Goal: Answer question/provide support: Share knowledge or assist other users

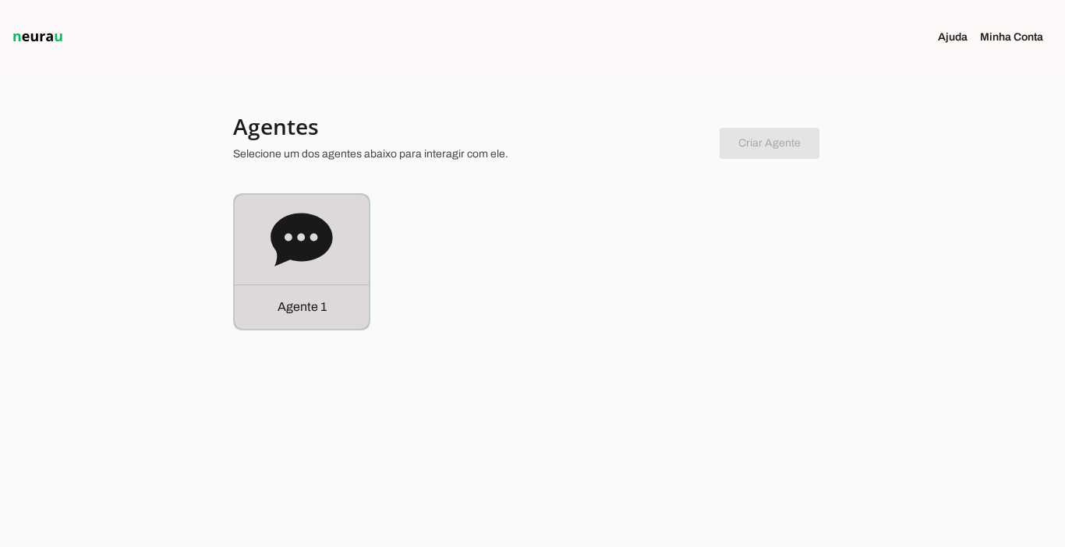
click at [313, 320] on div "Agente 1" at bounding box center [302, 307] width 134 height 44
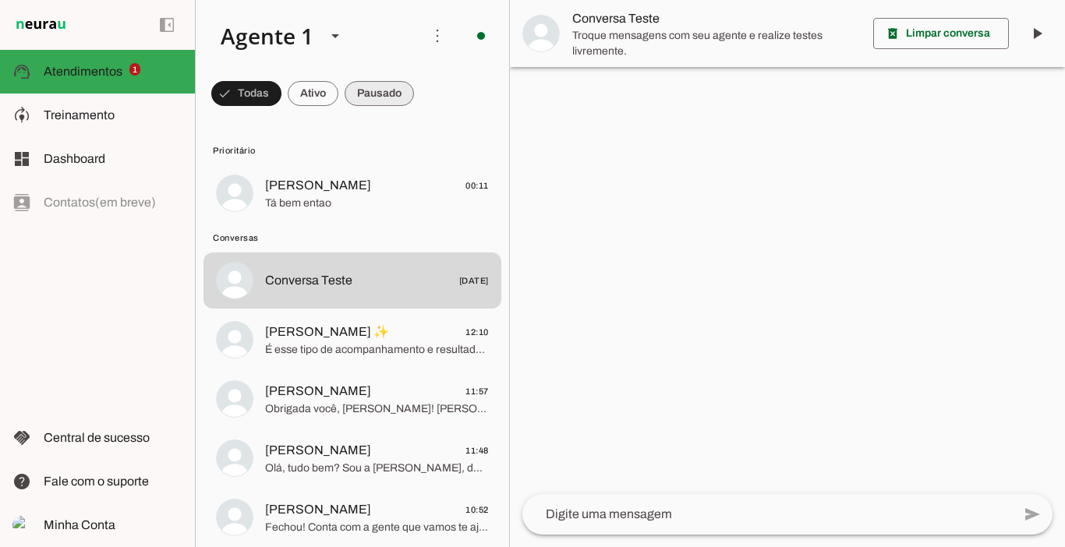
click at [384, 102] on span at bounding box center [379, 93] width 69 height 37
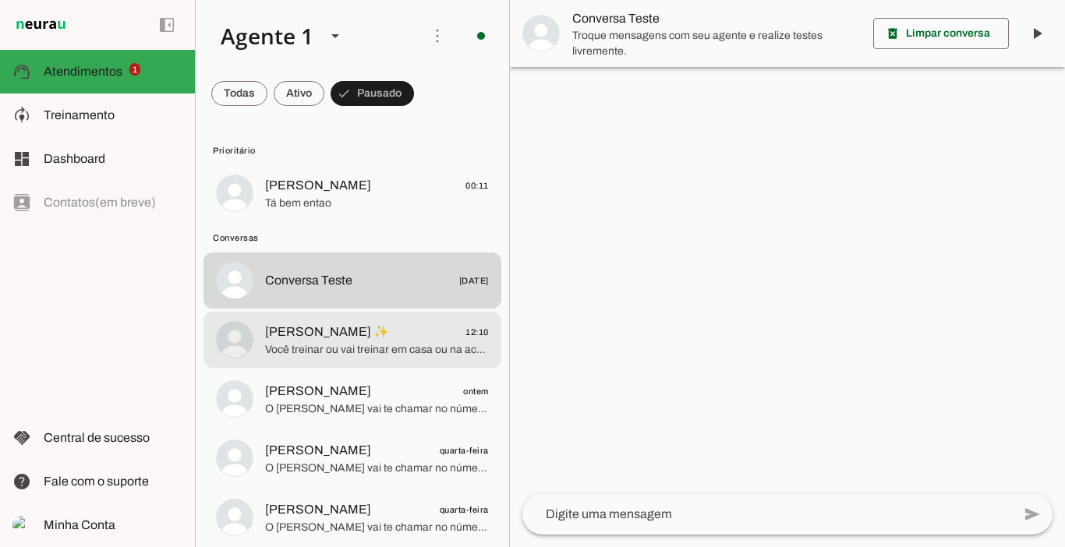
click at [358, 334] on span "[PERSON_NAME] ✨ 12:10" at bounding box center [377, 332] width 224 height 19
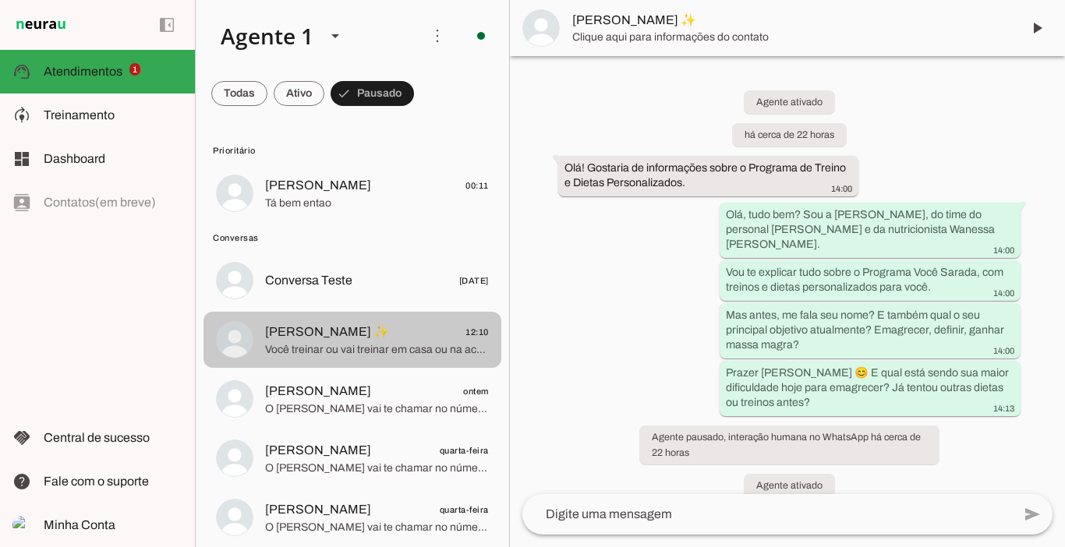
scroll to position [847, 0]
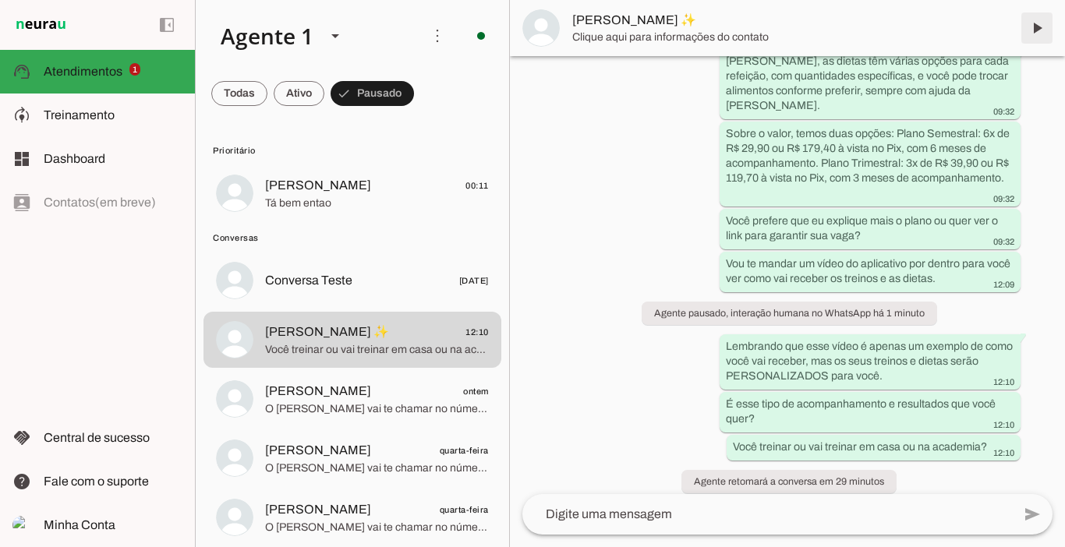
click at [1039, 30] on span at bounding box center [1036, 27] width 37 height 37
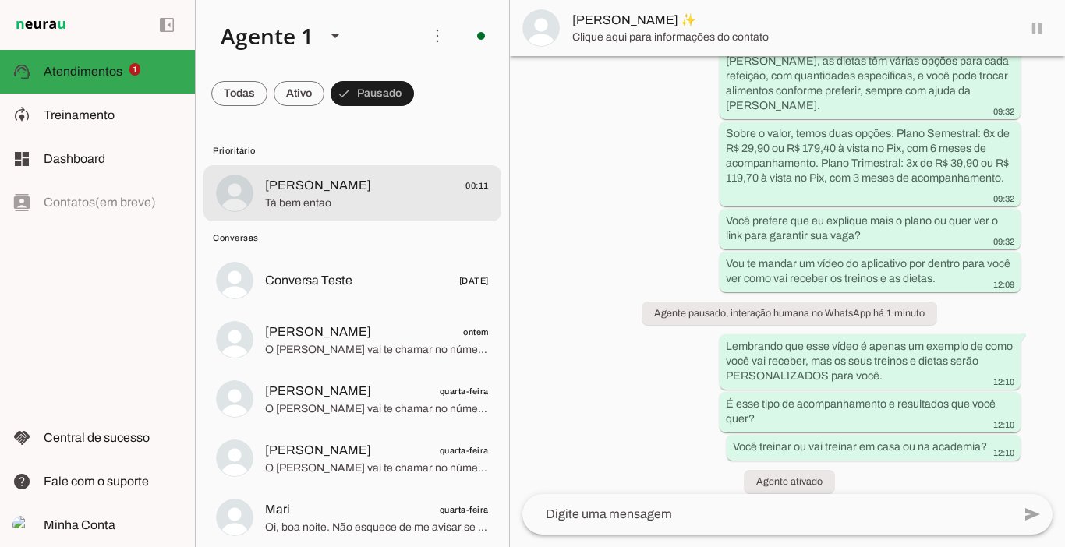
click at [305, 190] on span "[PERSON_NAME]" at bounding box center [318, 185] width 106 height 19
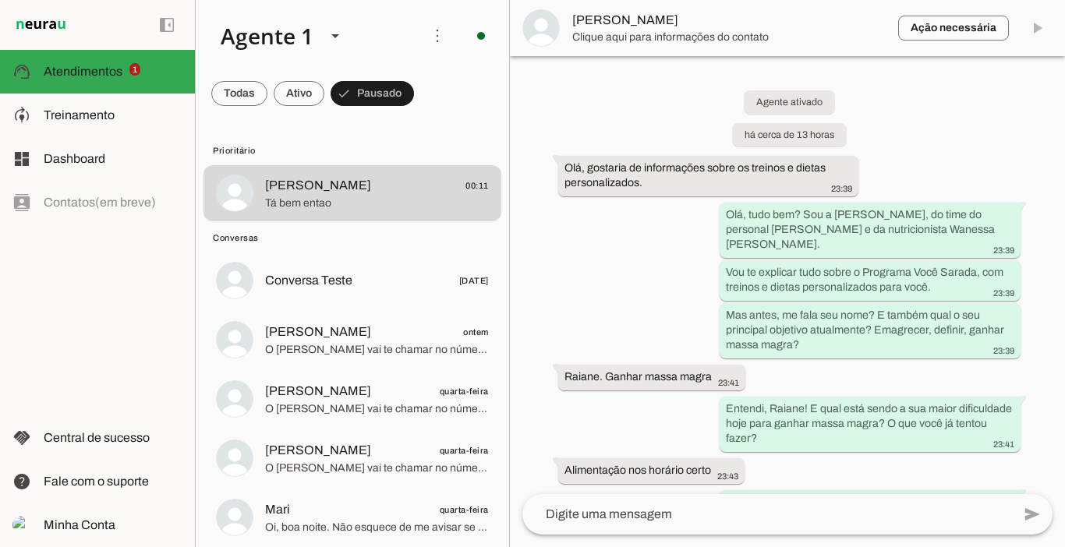
scroll to position [2451, 0]
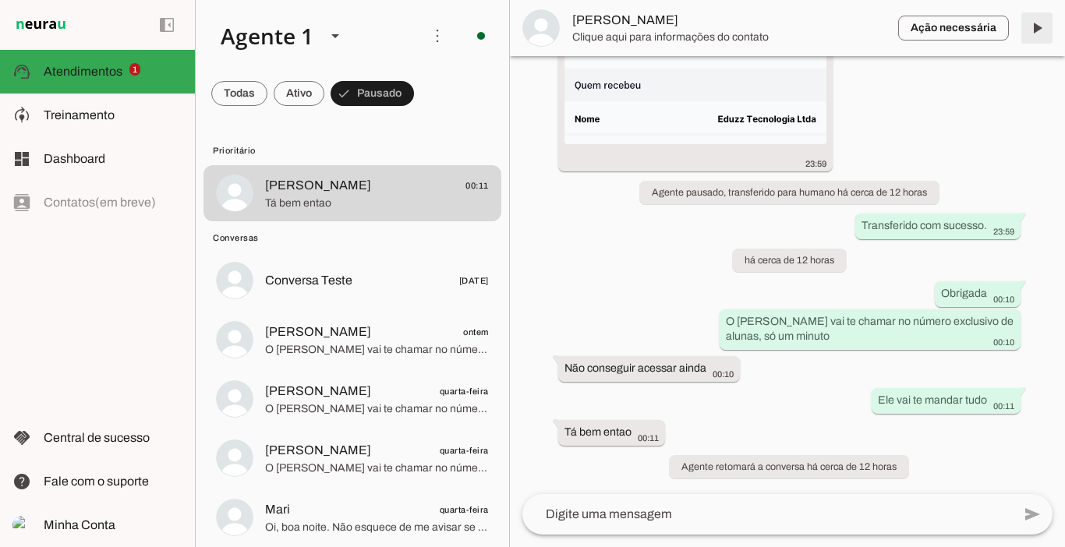
click at [1046, 32] on span at bounding box center [1036, 27] width 37 height 37
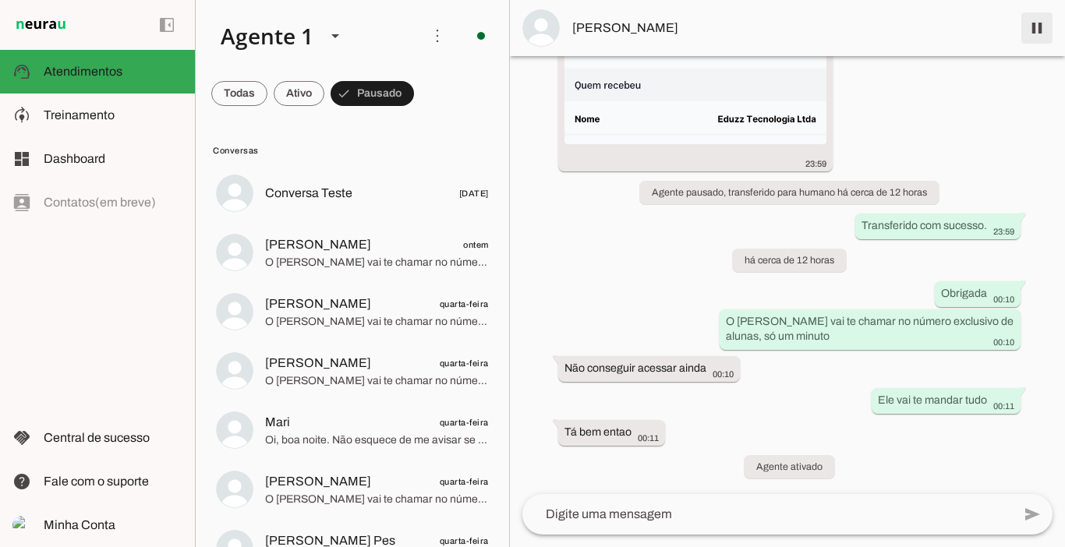
click at [1035, 24] on span at bounding box center [1036, 27] width 37 height 37
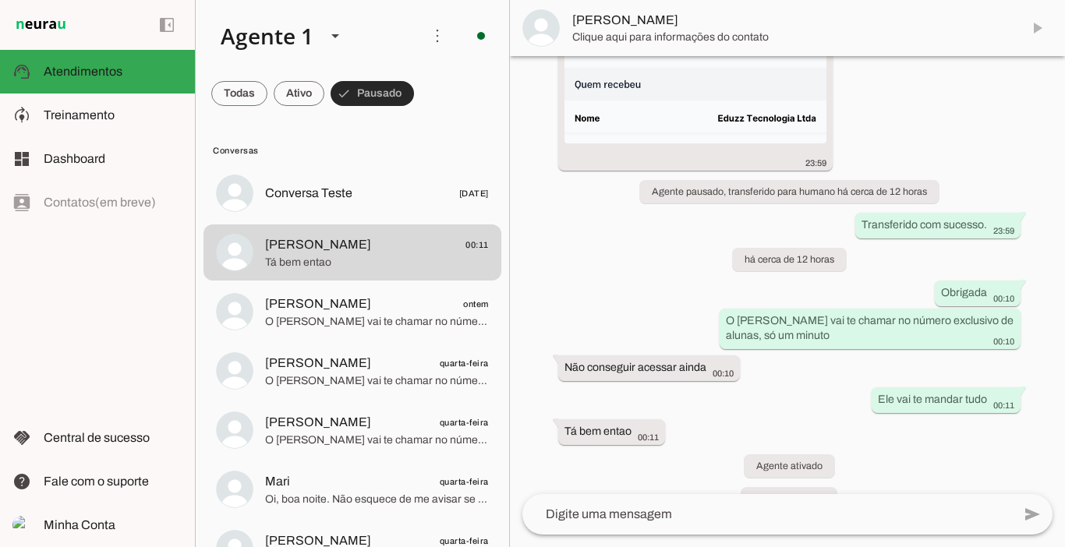
scroll to position [2517, 0]
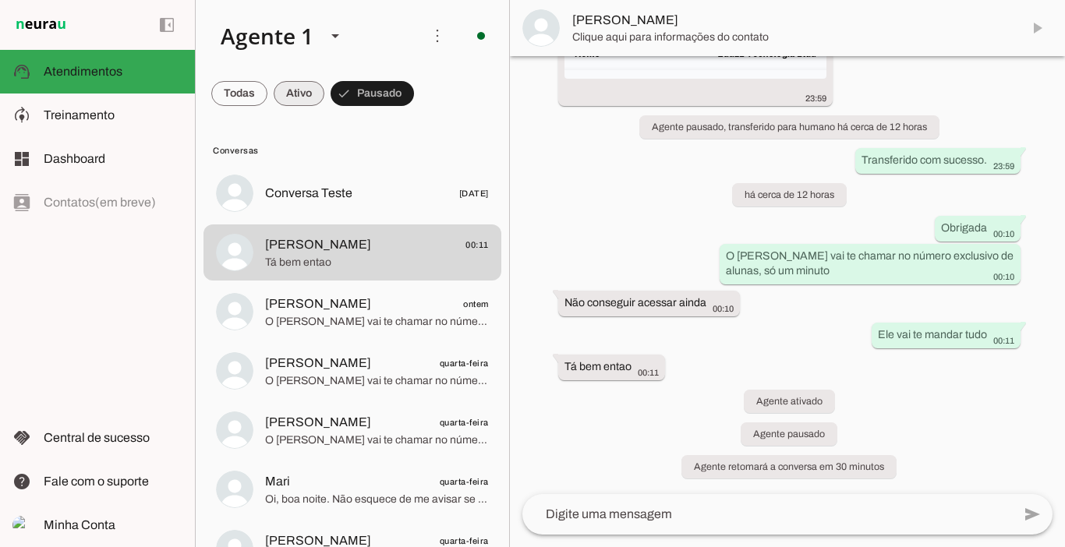
click at [285, 96] on span at bounding box center [299, 93] width 51 height 37
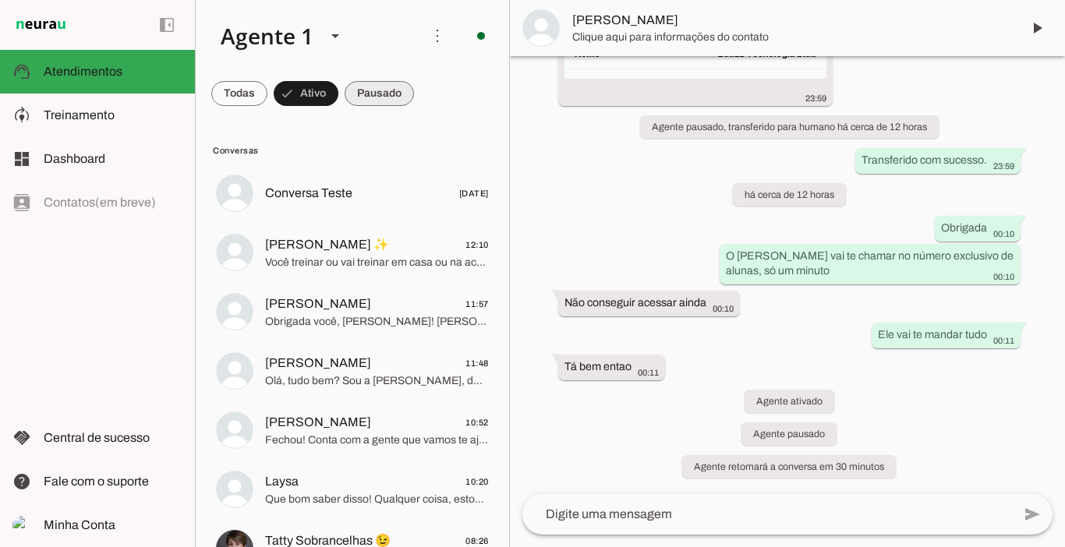
click at [410, 102] on span at bounding box center [379, 93] width 69 height 37
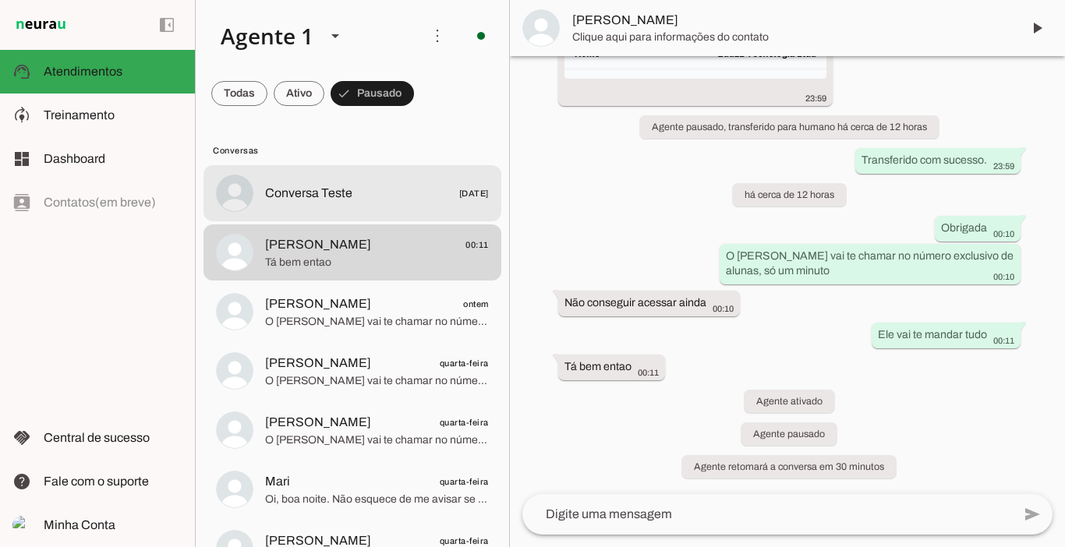
click at [311, 182] on div at bounding box center [377, 193] width 224 height 23
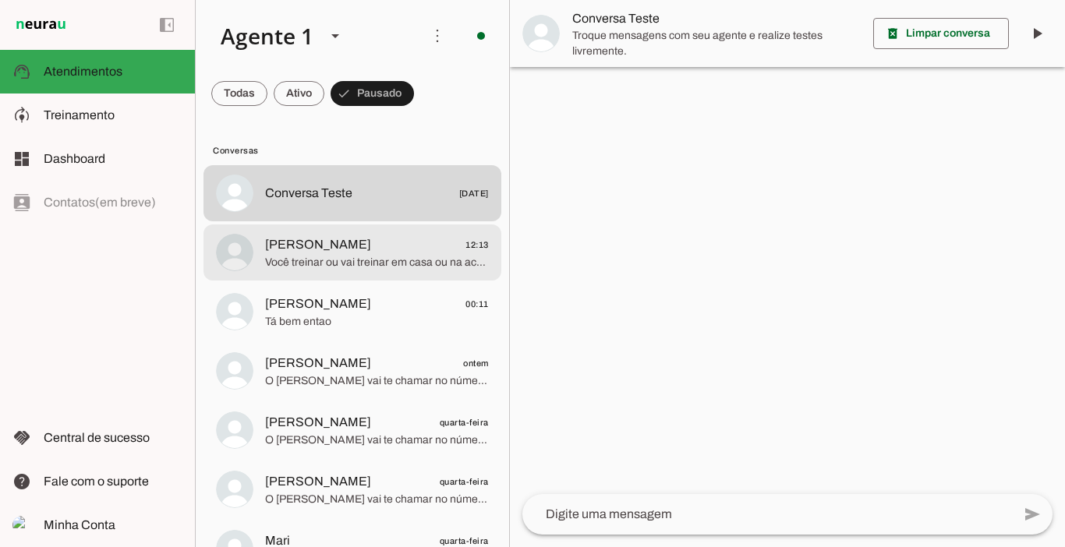
click at [265, 255] on span "Você treinar ou vai treinar em casa ou na academia?" at bounding box center [377, 263] width 224 height 16
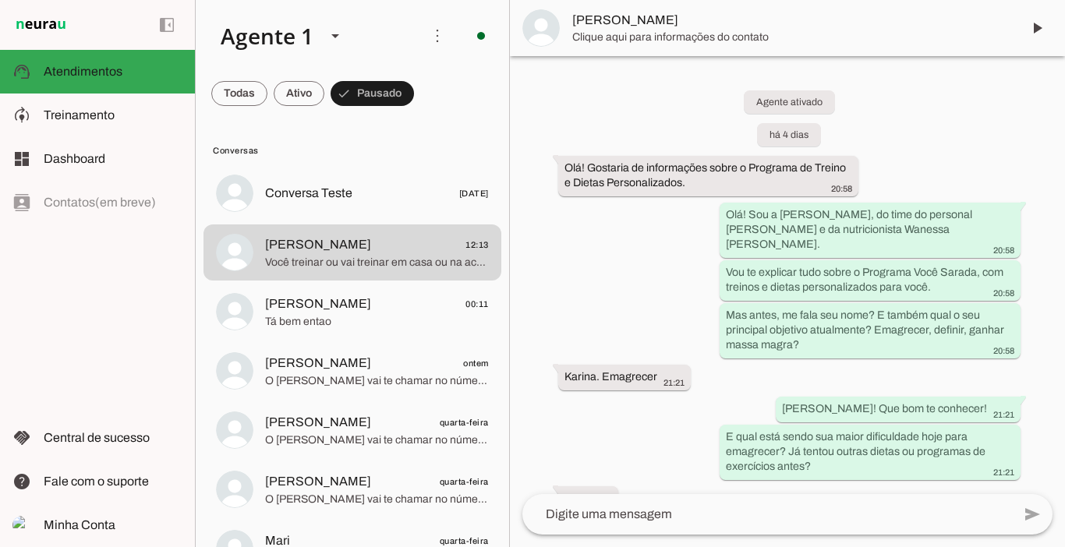
scroll to position [2230, 0]
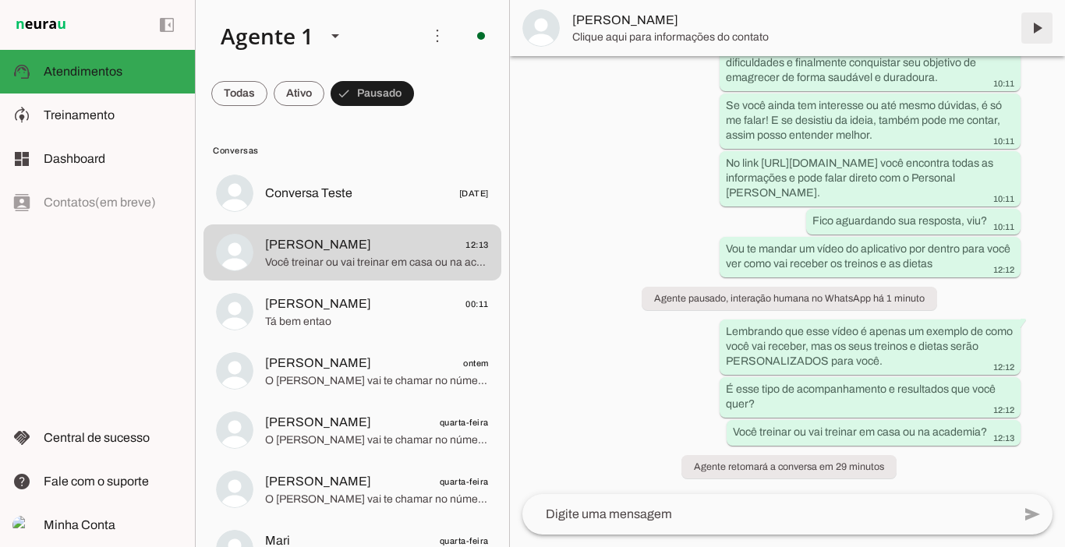
click at [1038, 25] on span at bounding box center [1036, 27] width 37 height 37
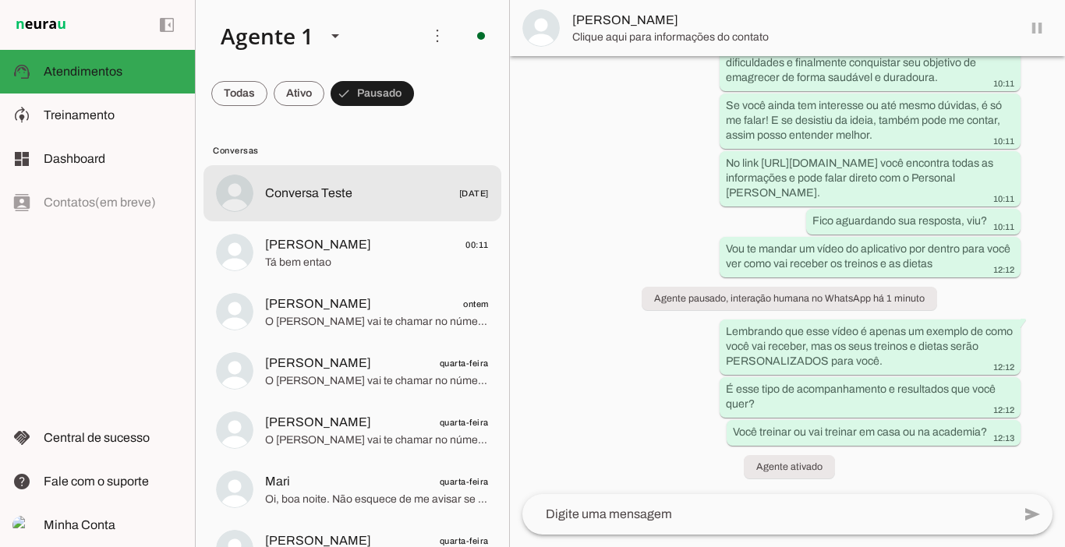
click at [354, 184] on span "Conversa Teste [DATE]" at bounding box center [377, 193] width 224 height 19
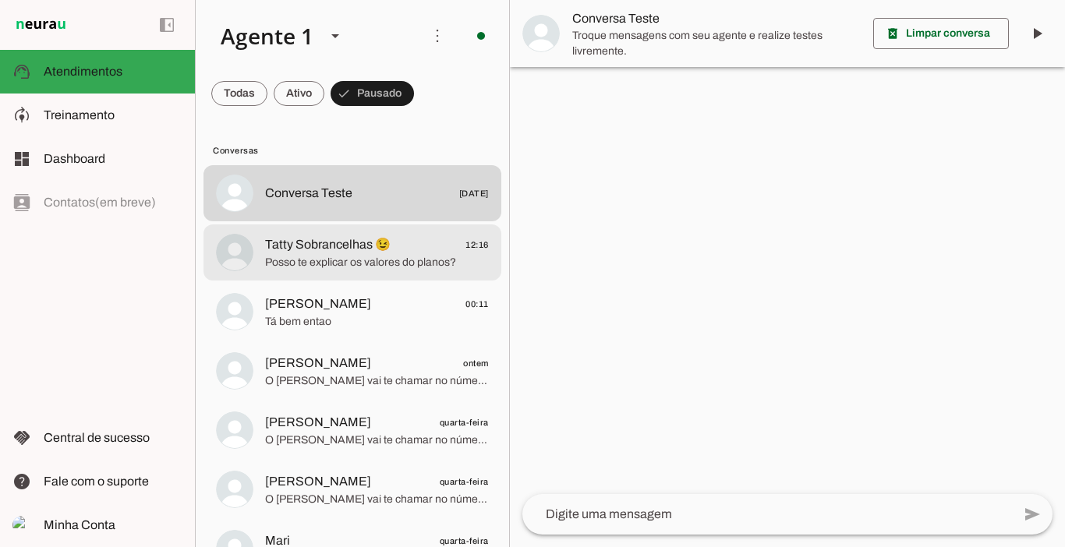
click at [353, 273] on md-item "Tatty Sobrancelhas 😉 12:16 Posso te explicar os valores do planos?" at bounding box center [352, 253] width 298 height 56
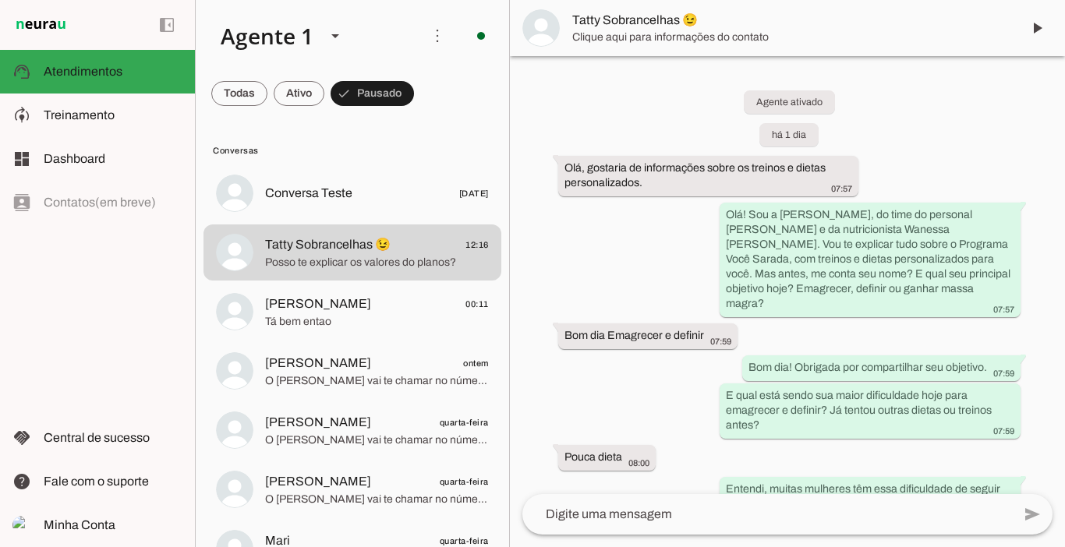
scroll to position [2128, 0]
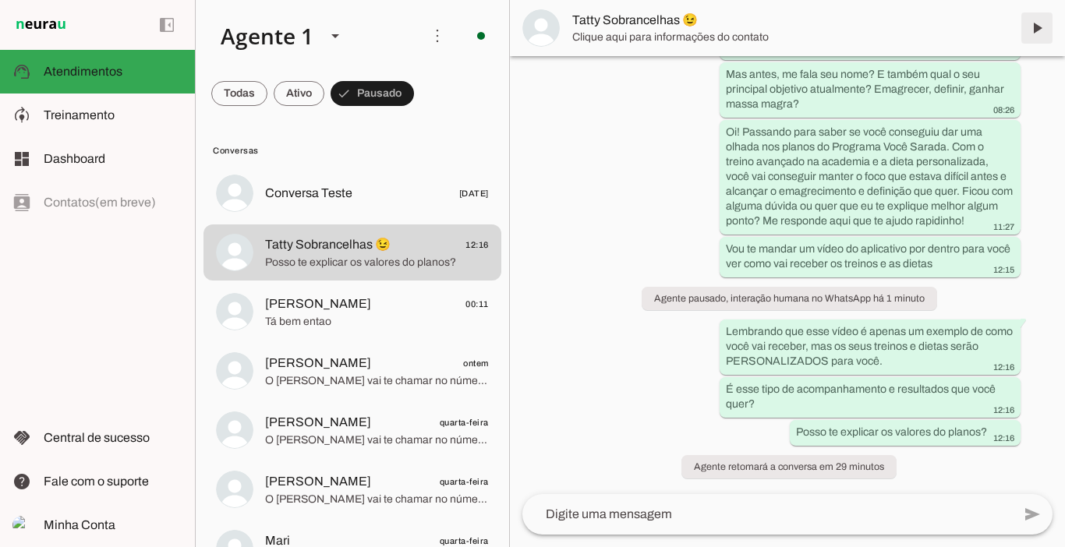
click at [1038, 36] on span at bounding box center [1036, 27] width 37 height 37
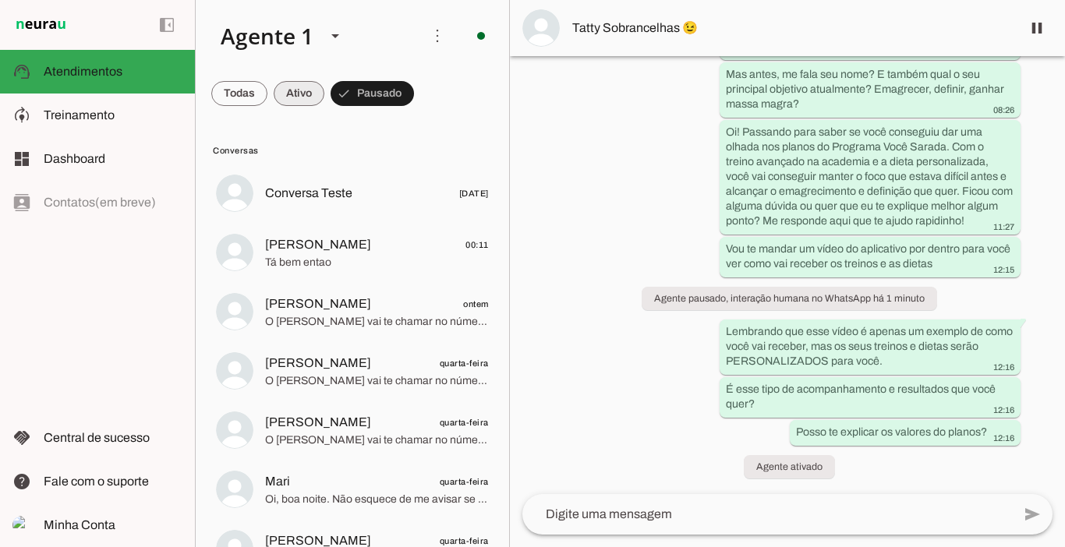
click at [294, 95] on span at bounding box center [299, 93] width 51 height 37
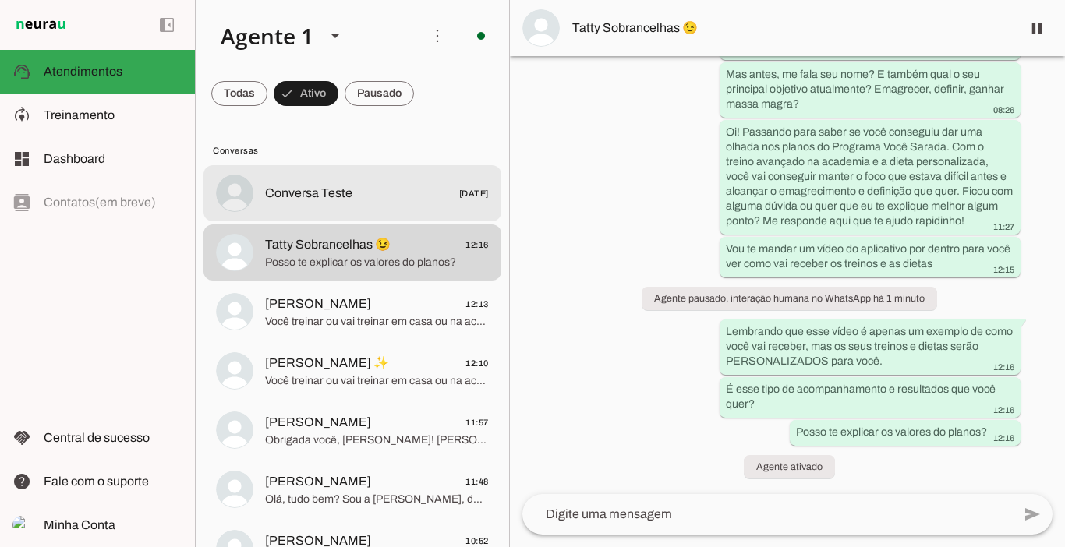
click at [348, 188] on span "Conversa Teste" at bounding box center [308, 193] width 87 height 19
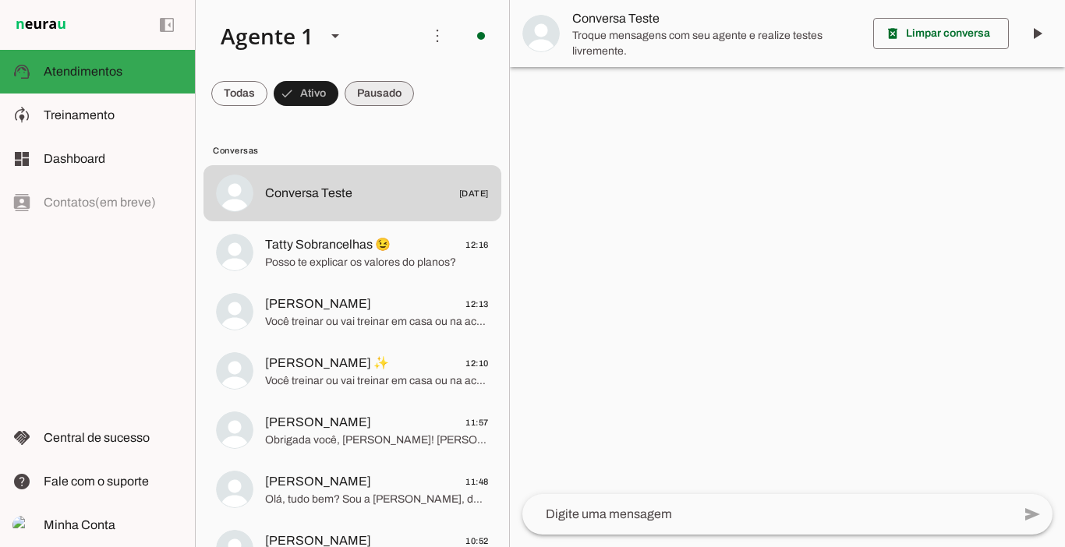
click at [389, 97] on span at bounding box center [379, 93] width 69 height 37
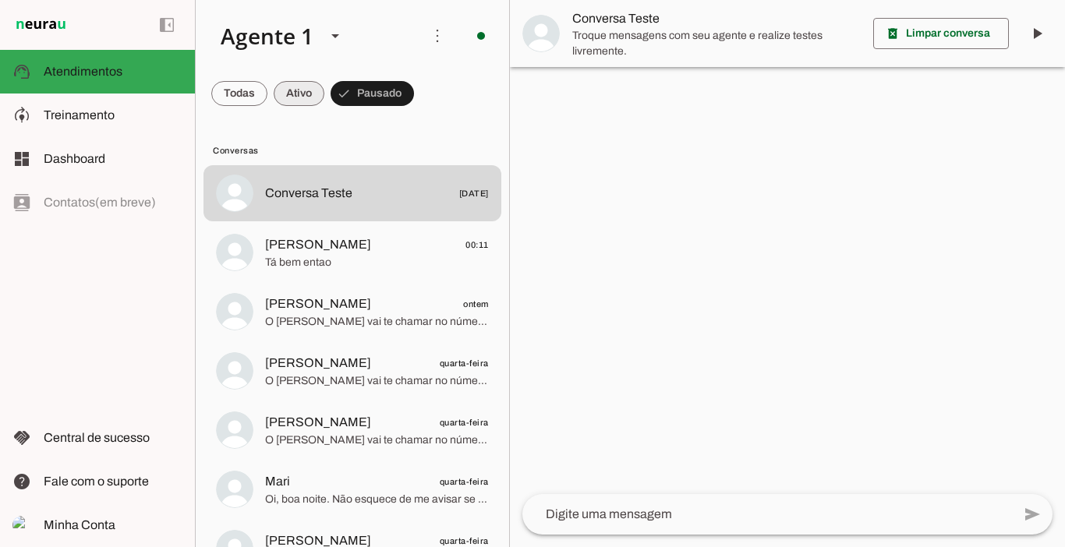
click at [302, 97] on span at bounding box center [299, 93] width 51 height 37
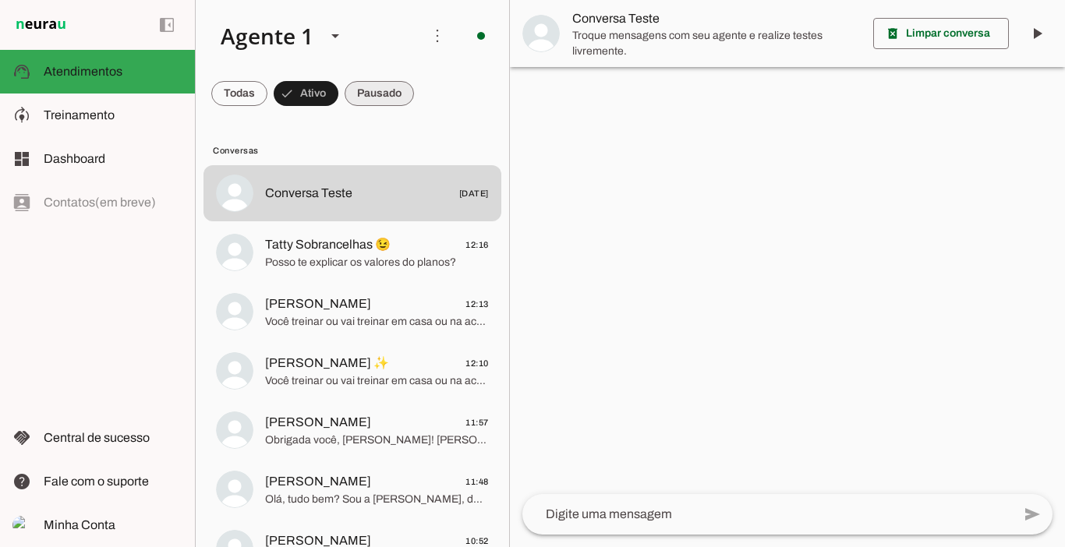
click at [381, 97] on span at bounding box center [379, 93] width 69 height 37
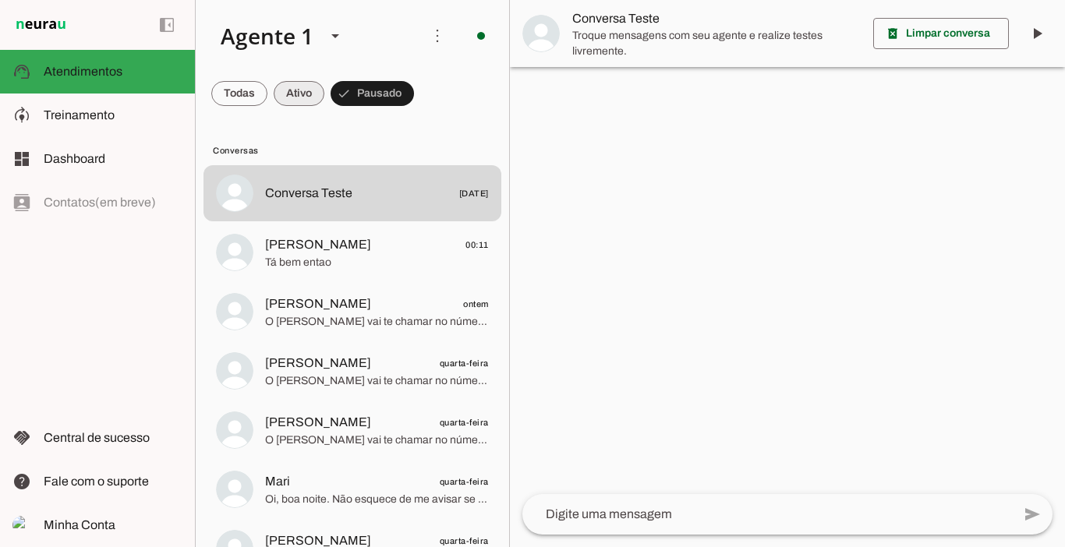
click at [281, 83] on span at bounding box center [299, 93] width 51 height 37
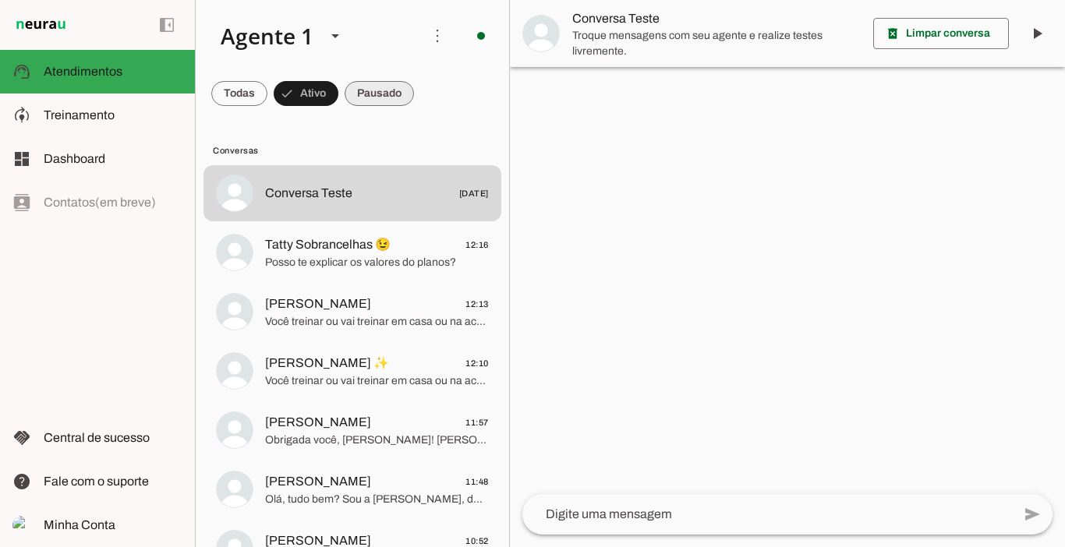
click at [376, 95] on span at bounding box center [379, 93] width 69 height 37
